Goal: Transaction & Acquisition: Purchase product/service

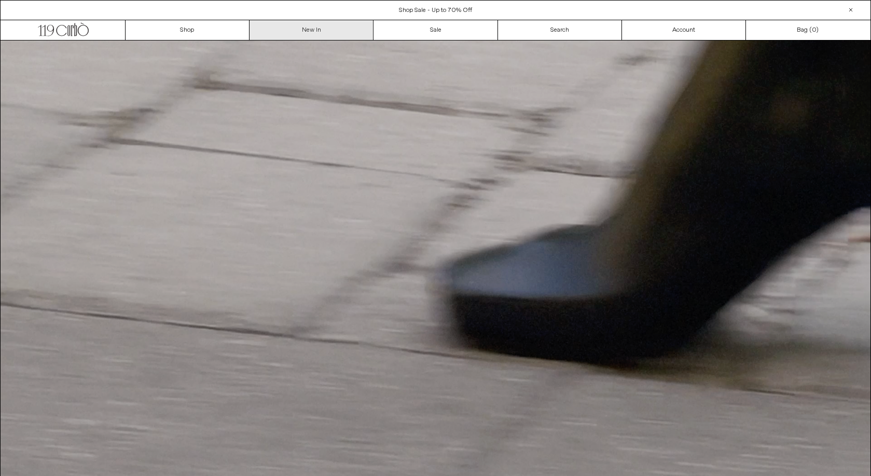
click at [286, 30] on link "New In" at bounding box center [312, 30] width 124 height 20
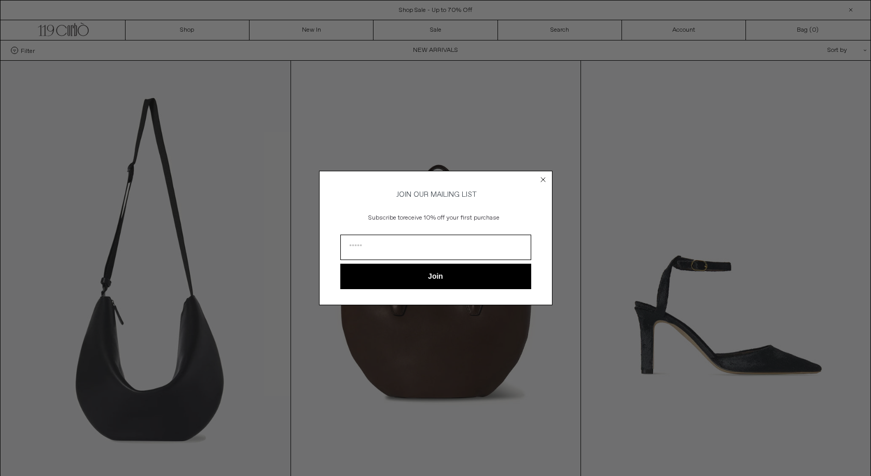
click at [653, 145] on div "Close dialog JOIN OUR MAILING LIST Subscribe to receive 10% off your first purc…" at bounding box center [435, 238] width 871 height 476
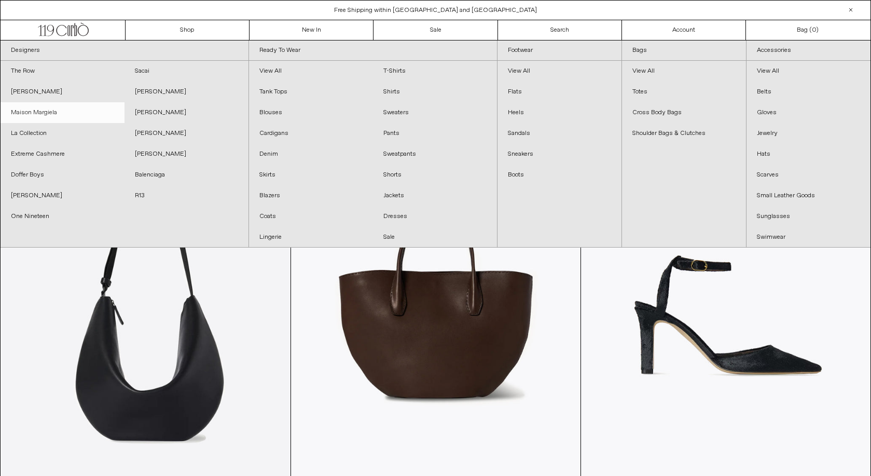
click at [47, 118] on link "Maison Margiela" at bounding box center [63, 112] width 124 height 21
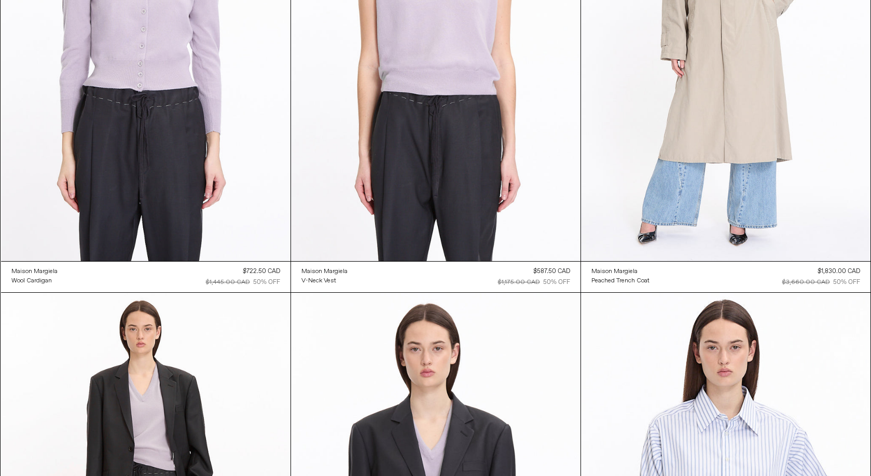
scroll to position [1167, 0]
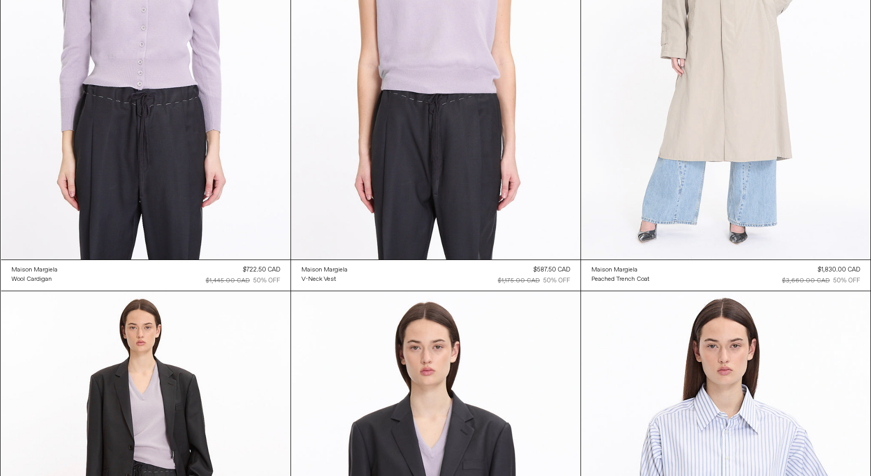
click at [715, 135] on at bounding box center [725, 42] width 289 height 434
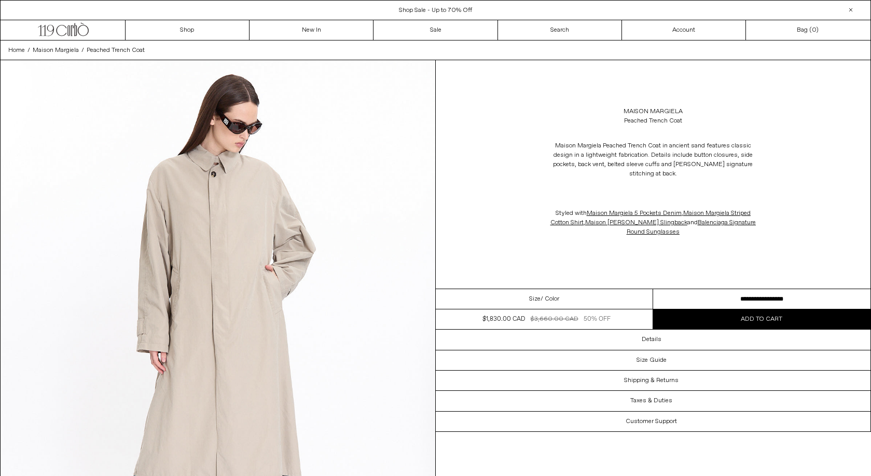
click at [727, 294] on select "**********" at bounding box center [761, 299] width 217 height 20
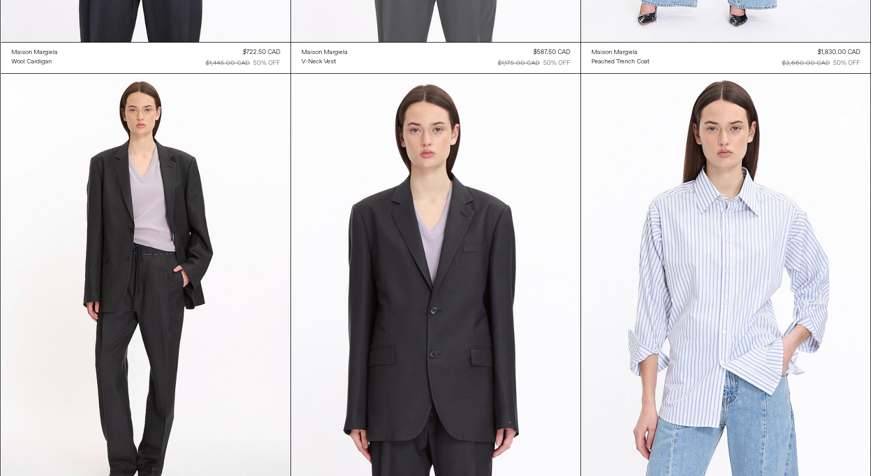
scroll to position [1393, 0]
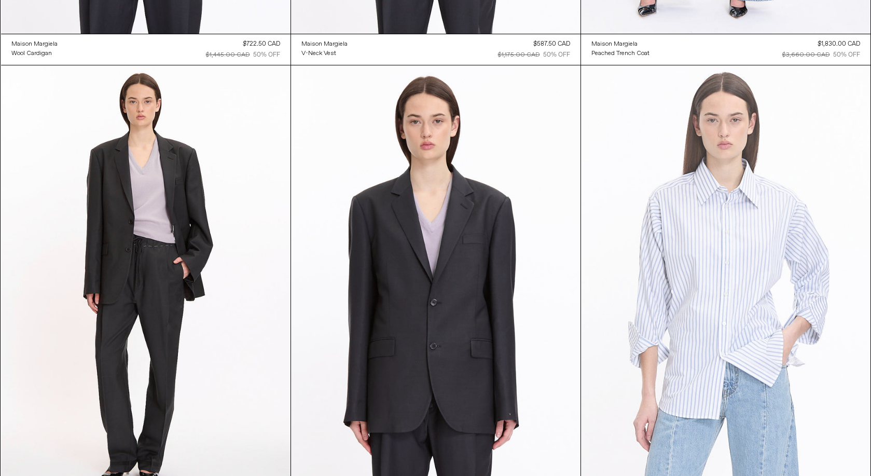
click at [767, 261] on at bounding box center [725, 282] width 289 height 434
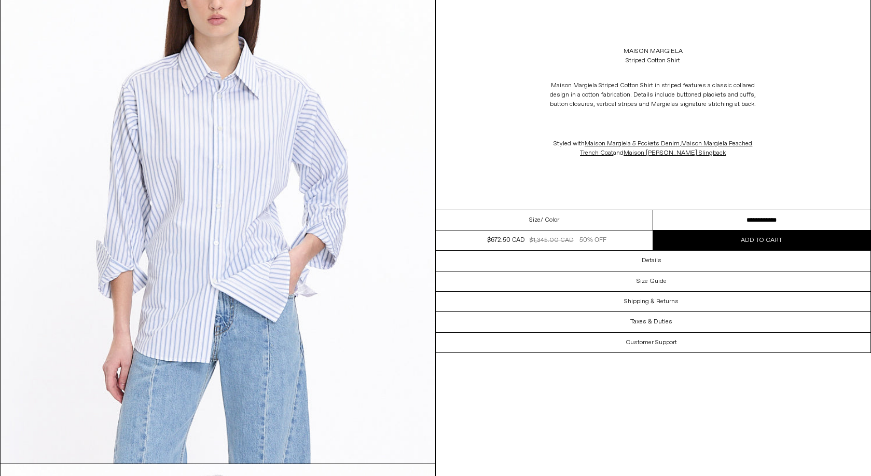
scroll to position [137, 0]
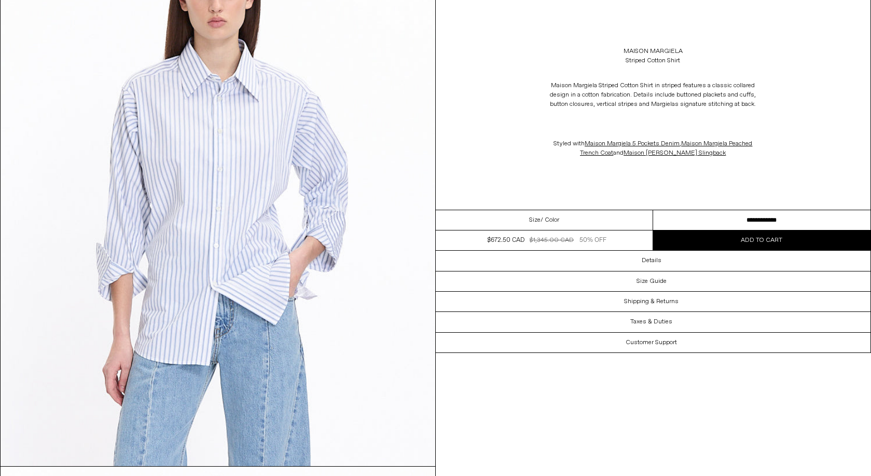
click at [726, 227] on select "**********" at bounding box center [761, 220] width 217 height 20
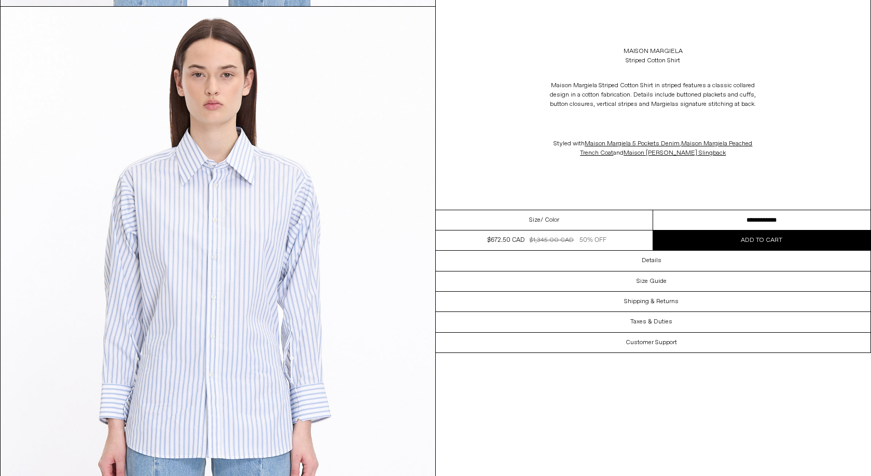
scroll to position [611, 0]
